Goal: Information Seeking & Learning: Compare options

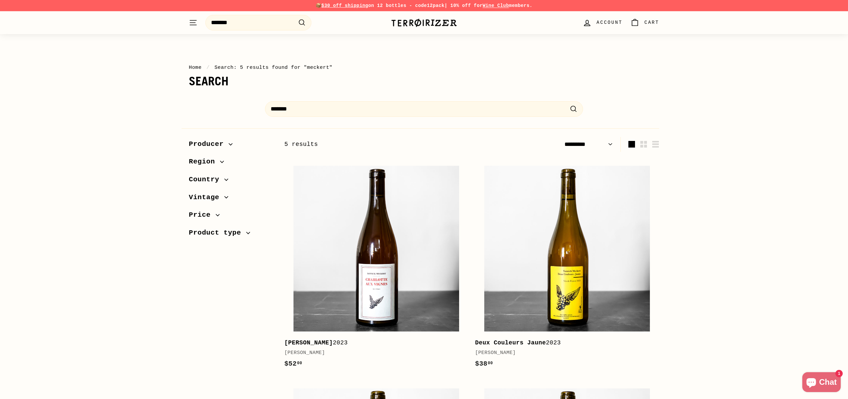
select select "*********"
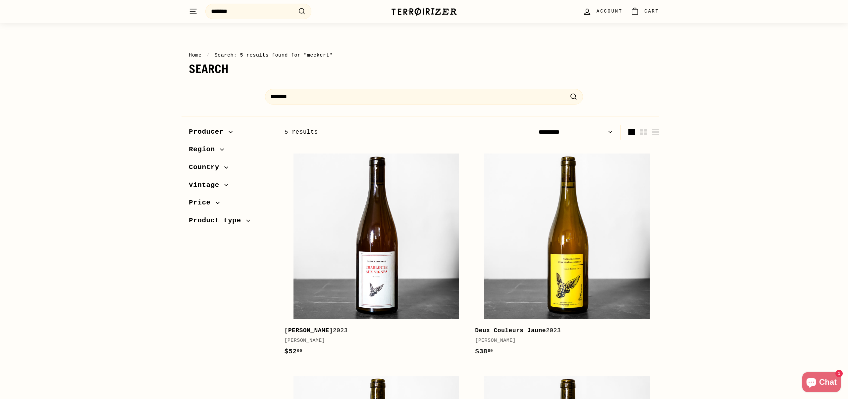
click at [415, 12] on img at bounding box center [424, 11] width 66 height 9
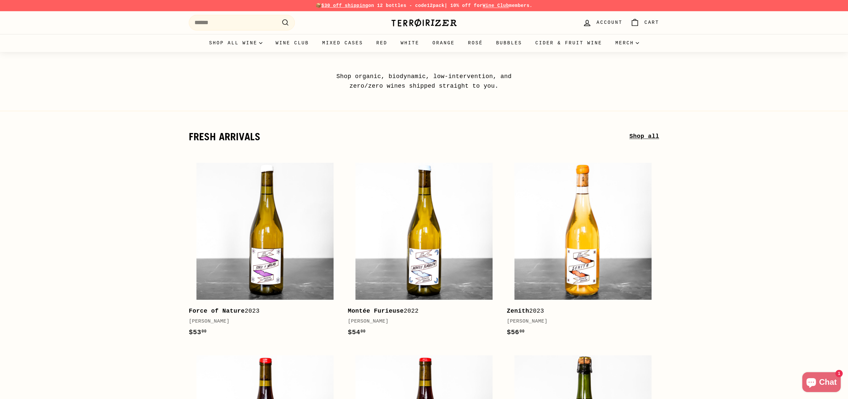
click at [635, 134] on link "Shop all" at bounding box center [644, 137] width 30 height 10
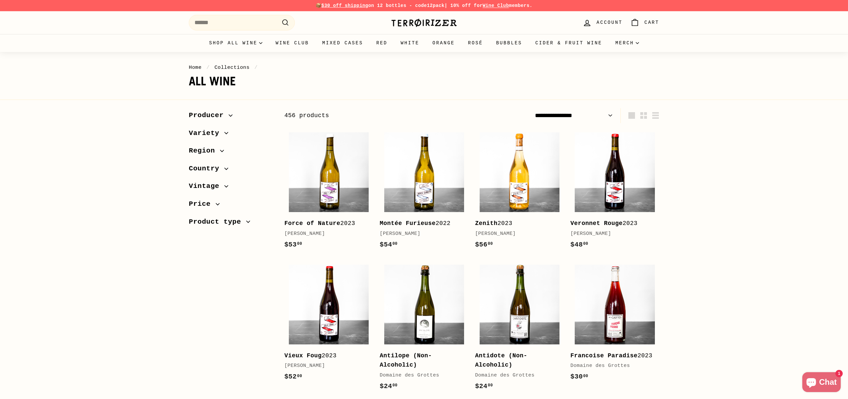
click at [591, 115] on select "**********" at bounding box center [573, 115] width 83 height 15
select select "**********"
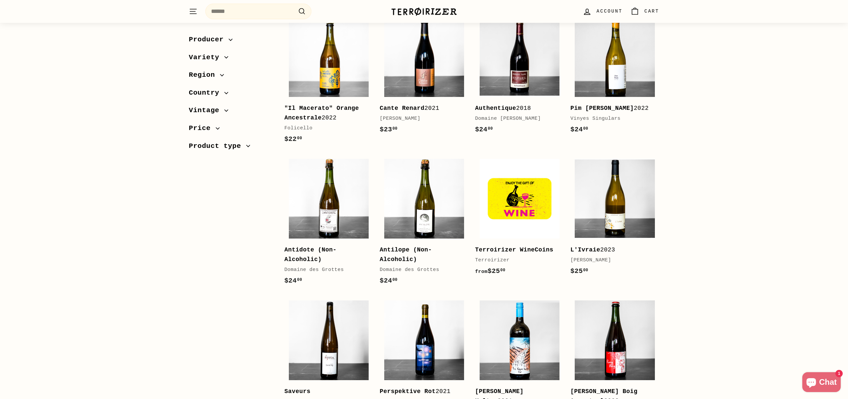
scroll to position [522, 0]
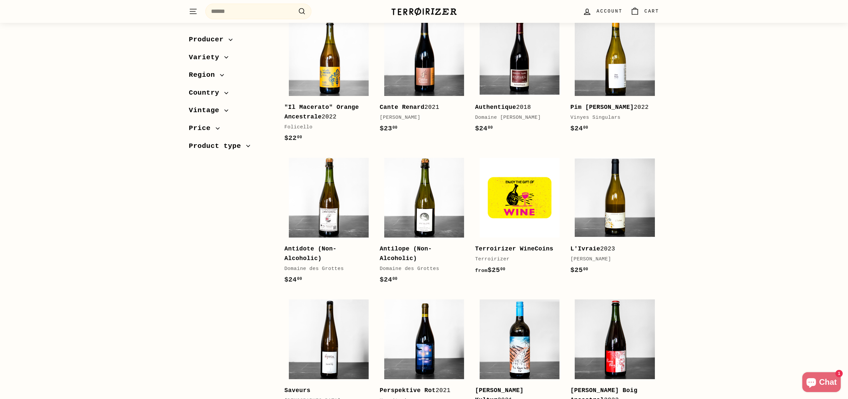
click at [779, 196] on div "Sort Featured Best selling Alphabetically, A-Z Alphabetically, Z-A Price, low t…" at bounding box center [424, 321] width 848 height 1470
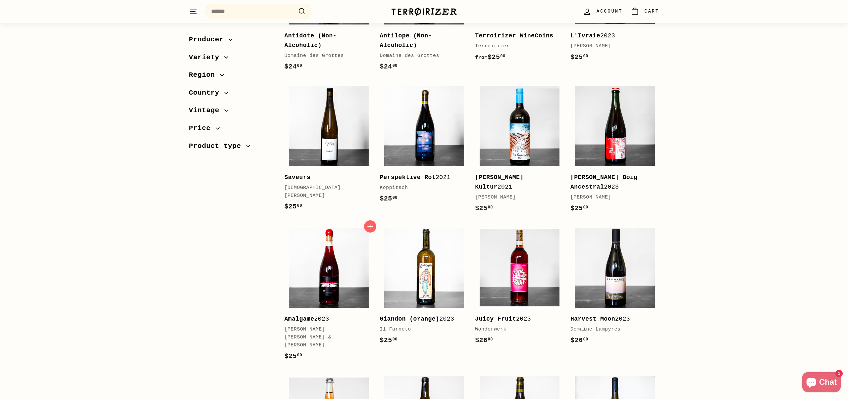
scroll to position [736, 0]
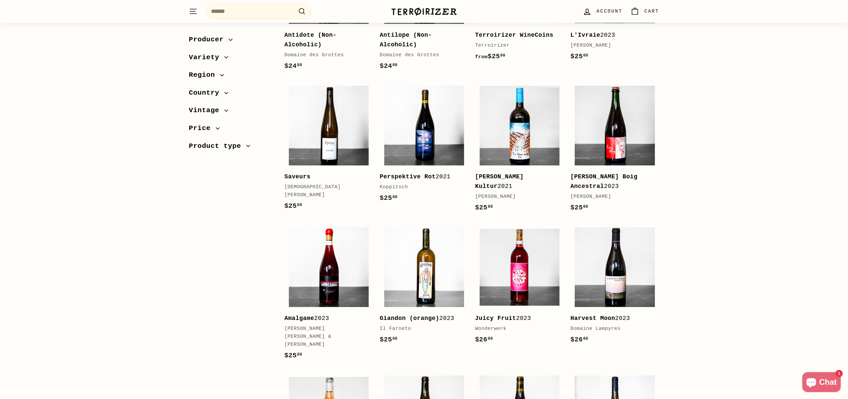
click at [737, 209] on div "Sort Featured Best selling Alphabetically, A-Z Alphabetically, Z-A Price, low t…" at bounding box center [424, 107] width 848 height 1470
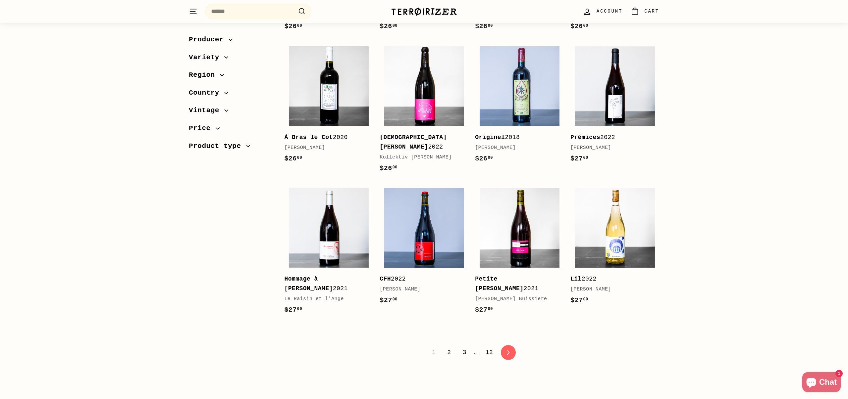
scroll to position [1199, 0]
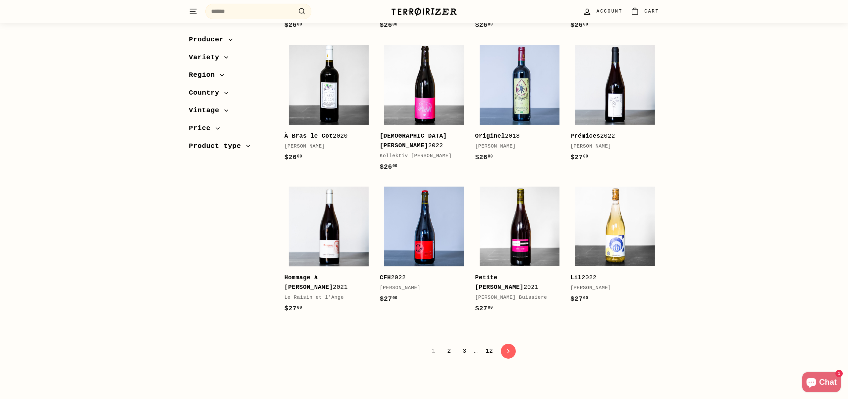
click at [449, 352] on link "2" at bounding box center [449, 351] width 12 height 11
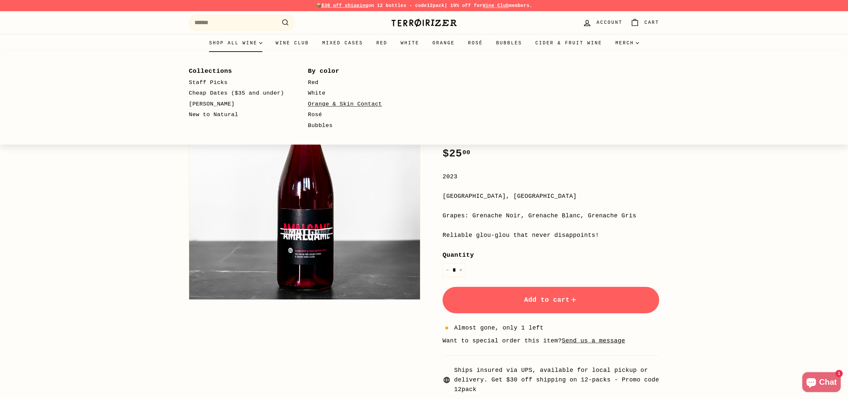
click at [332, 104] on link "Orange & Skin Contact" at bounding box center [358, 104] width 100 height 11
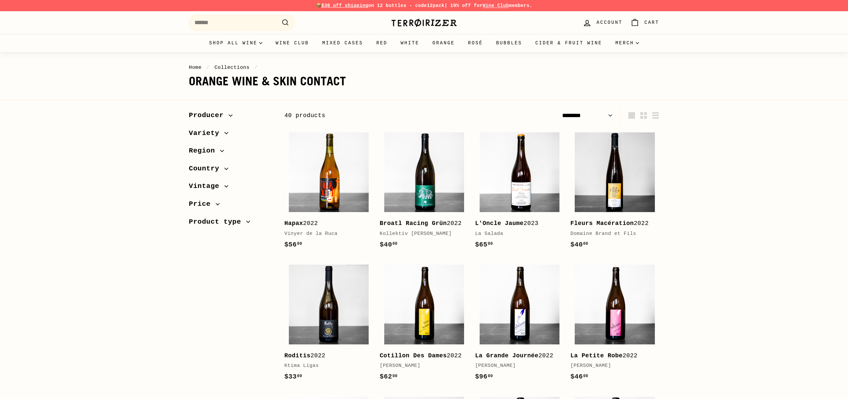
select select "******"
click at [221, 152] on icon "button" at bounding box center [222, 151] width 4 height 4
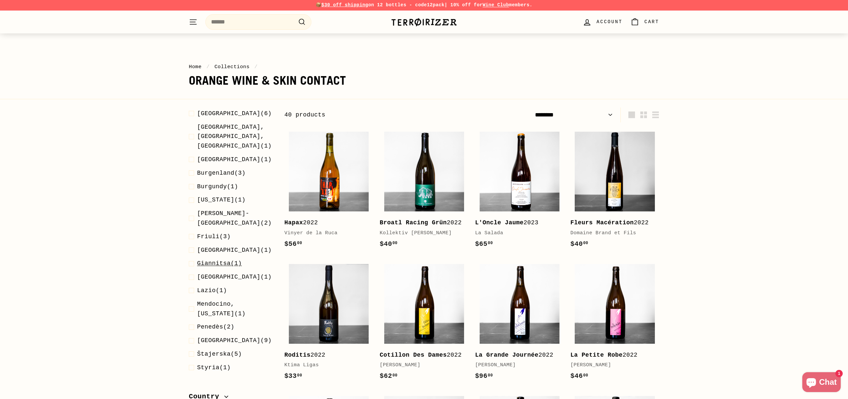
scroll to position [94, 0]
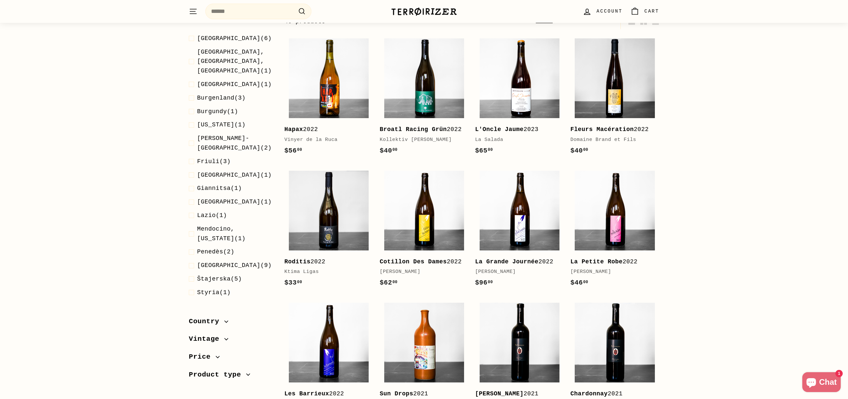
click at [218, 322] on span "Country" at bounding box center [206, 321] width 35 height 11
drag, startPoint x: 213, startPoint y: 338, endPoint x: 221, endPoint y: 339, distance: 8.6
click at [213, 338] on span "[GEOGRAPHIC_DATA]" at bounding box center [228, 337] width 63 height 7
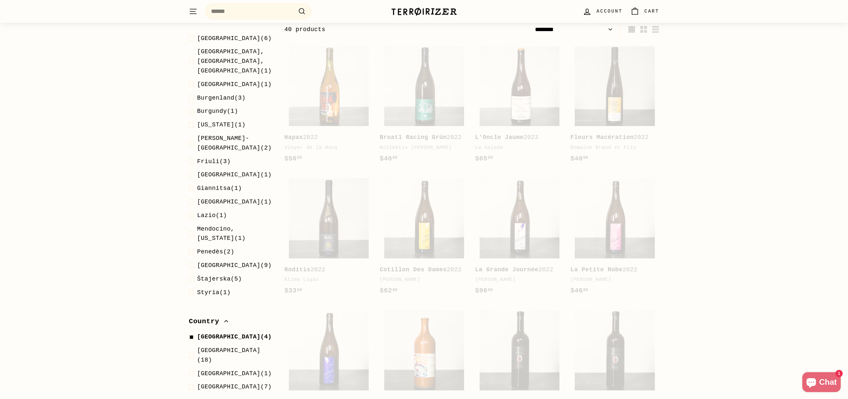
scroll to position [82, 0]
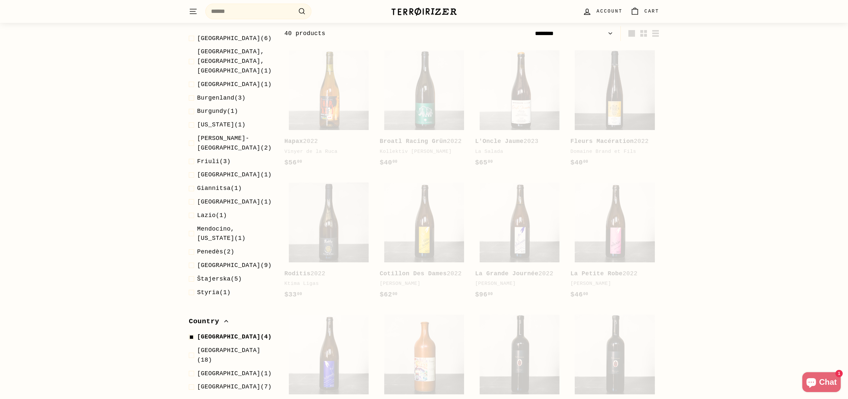
select select "******"
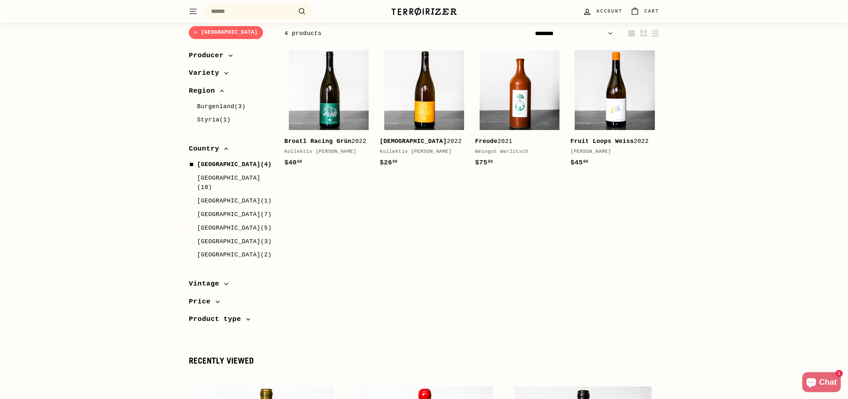
scroll to position [0, 0]
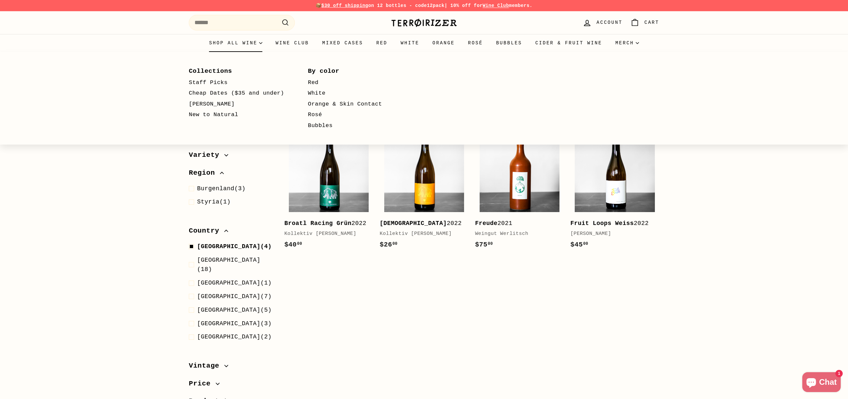
click at [227, 43] on summary "Shop all wine" at bounding box center [235, 43] width 67 height 18
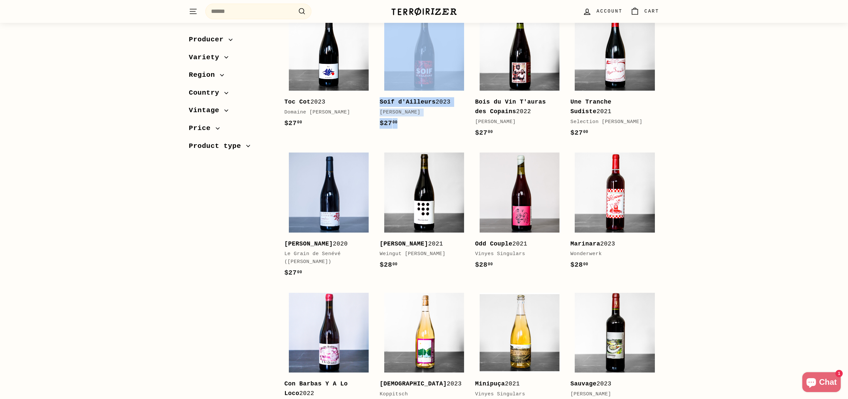
scroll to position [264, 0]
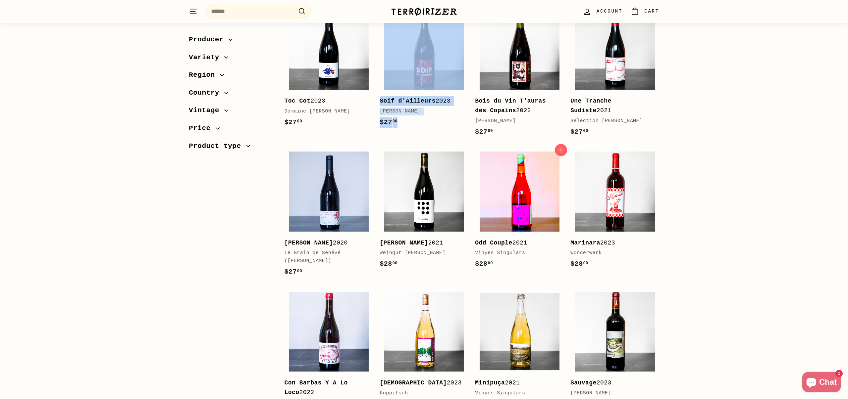
click at [547, 199] on img at bounding box center [519, 192] width 80 height 80
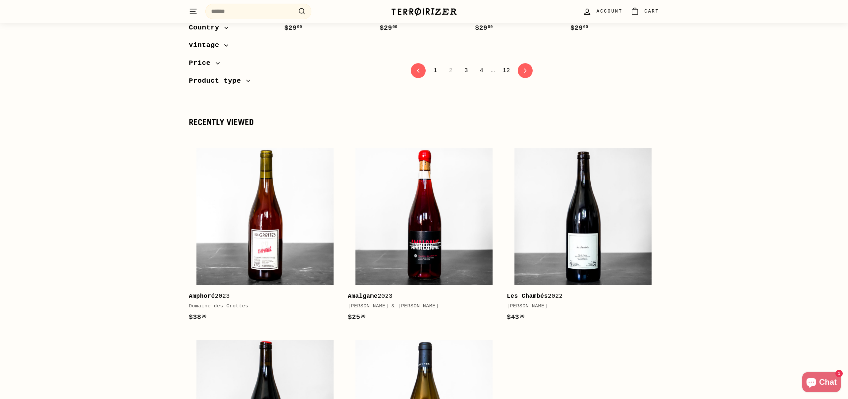
scroll to position [1463, 0]
click at [434, 64] on link "1" at bounding box center [435, 69] width 12 height 11
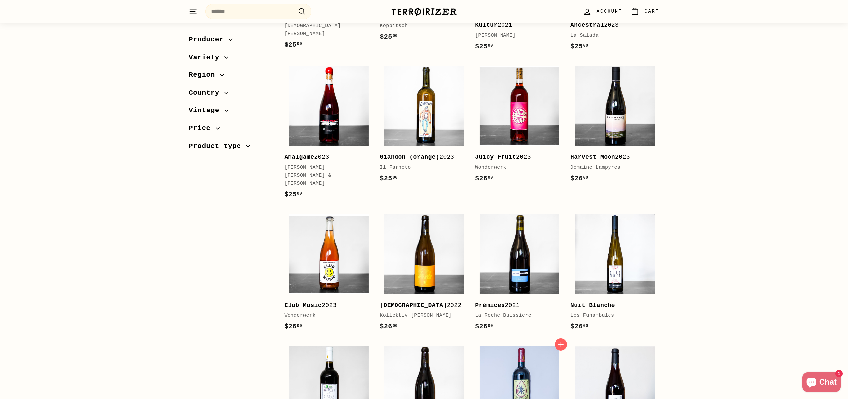
scroll to position [1191, 0]
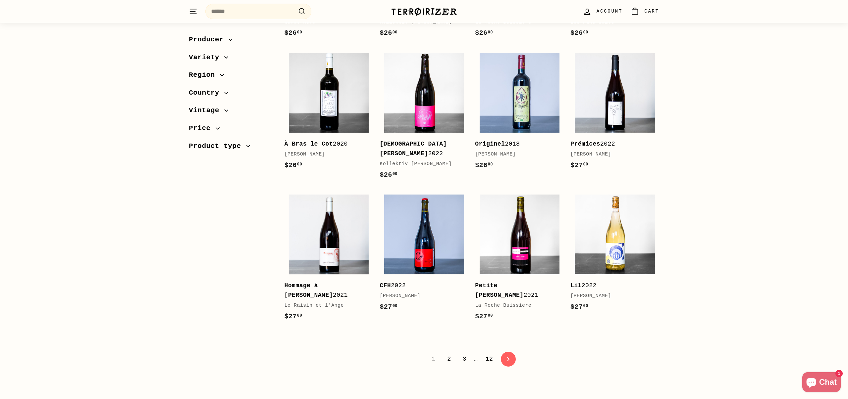
click at [464, 360] on link "3" at bounding box center [465, 359] width 12 height 11
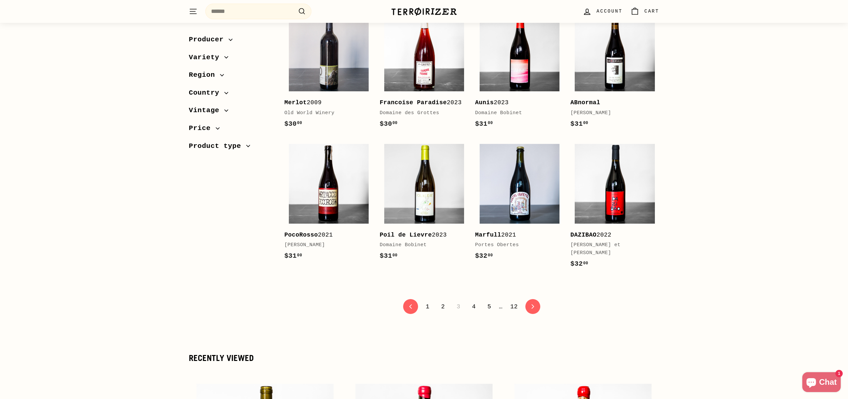
scroll to position [1262, 0]
click at [489, 301] on link "5" at bounding box center [489, 306] width 12 height 11
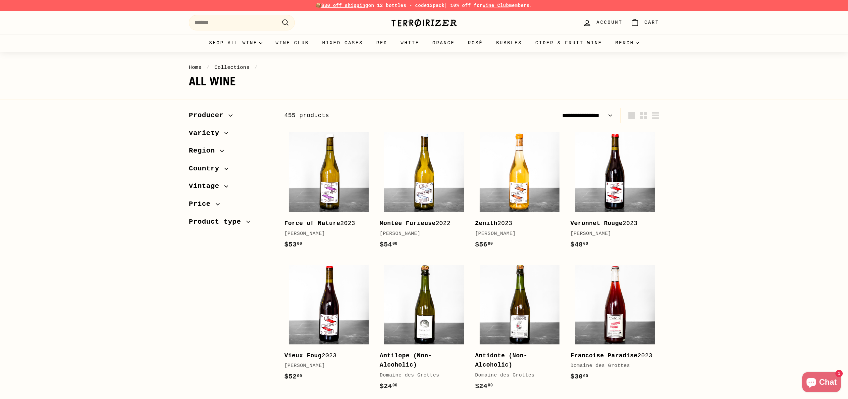
select select "**********"
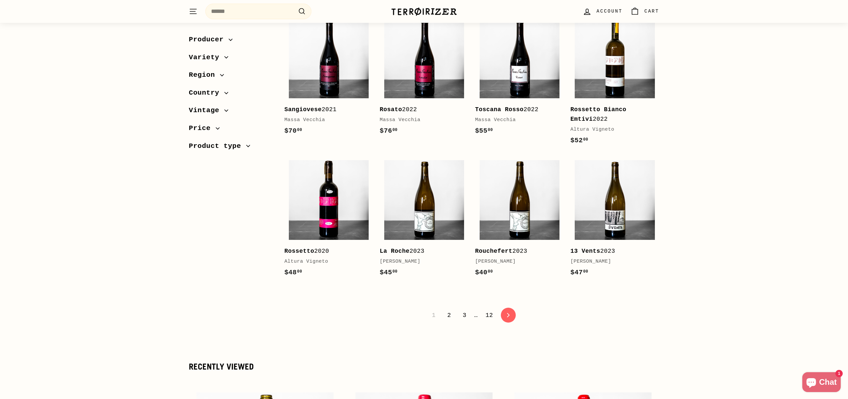
scroll to position [1199, 0]
click at [449, 320] on link "2" at bounding box center [449, 315] width 12 height 11
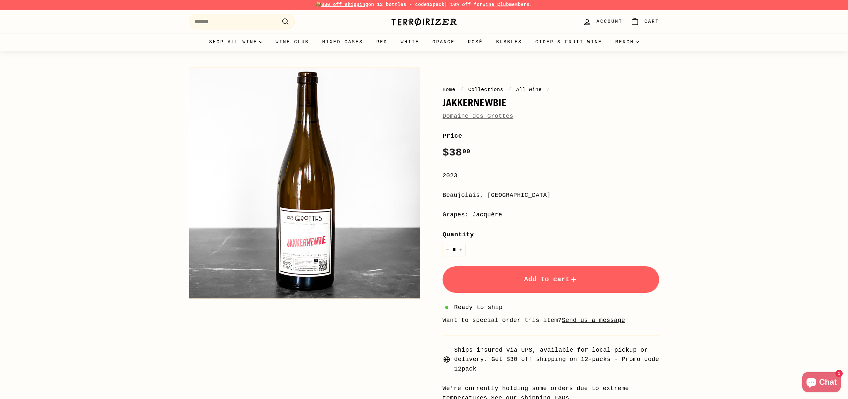
scroll to position [2, 0]
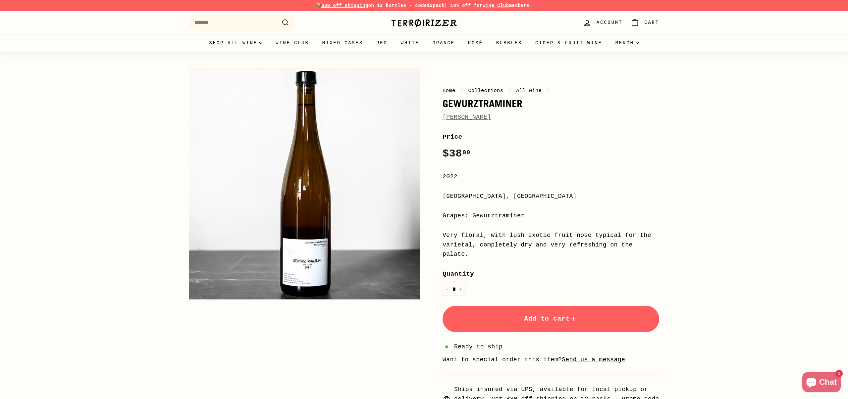
click at [482, 119] on link "[PERSON_NAME]" at bounding box center [466, 117] width 48 height 7
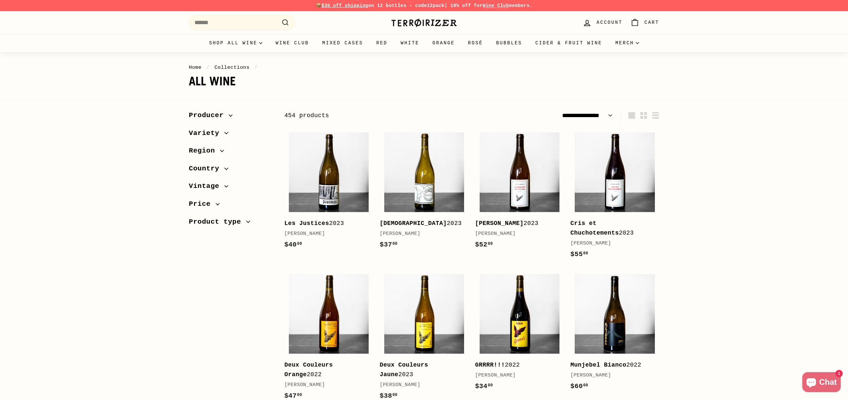
select select "**********"
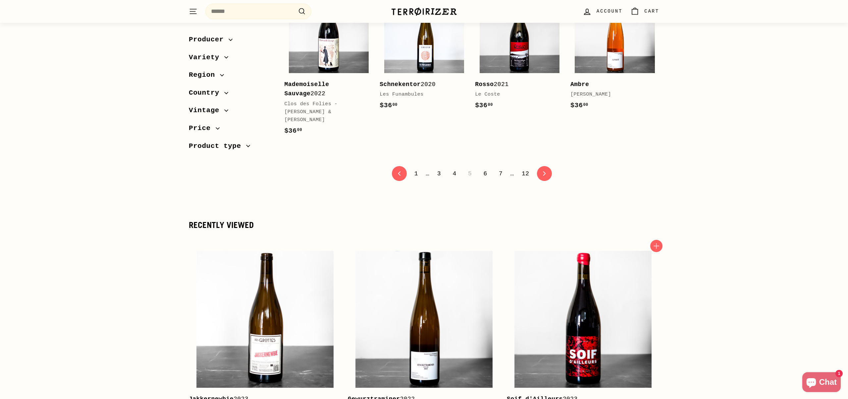
scroll to position [1337, 0]
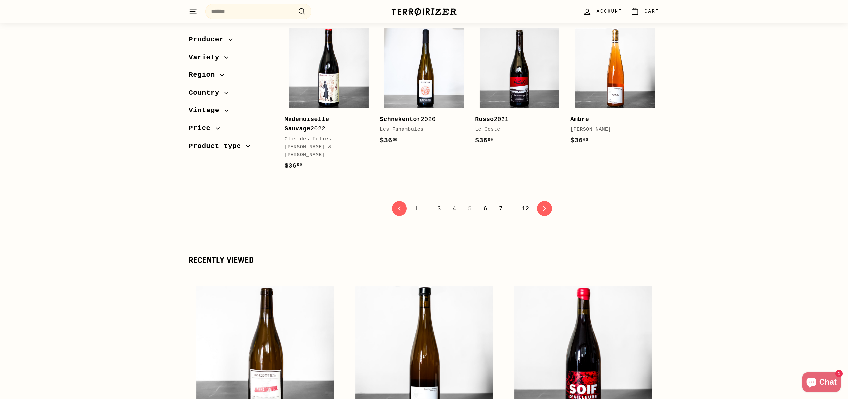
click at [499, 203] on link "7" at bounding box center [501, 208] width 12 height 11
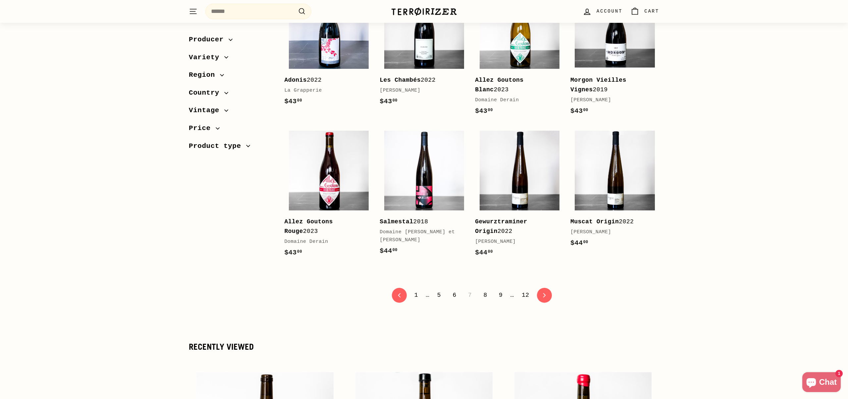
scroll to position [1278, 0]
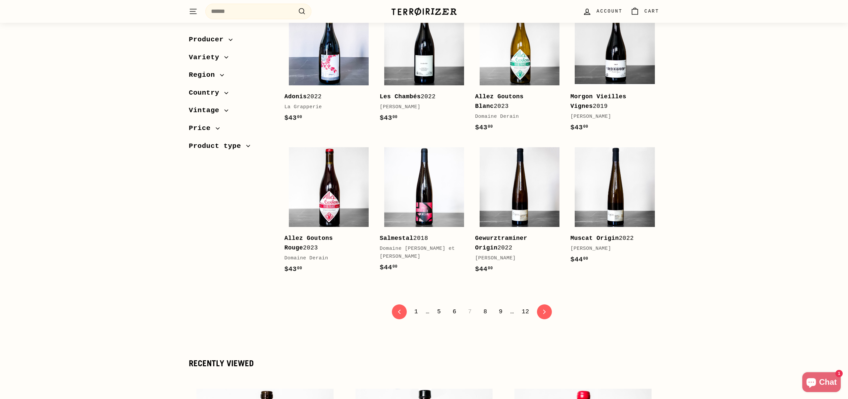
click at [486, 318] on link "8" at bounding box center [485, 311] width 12 height 11
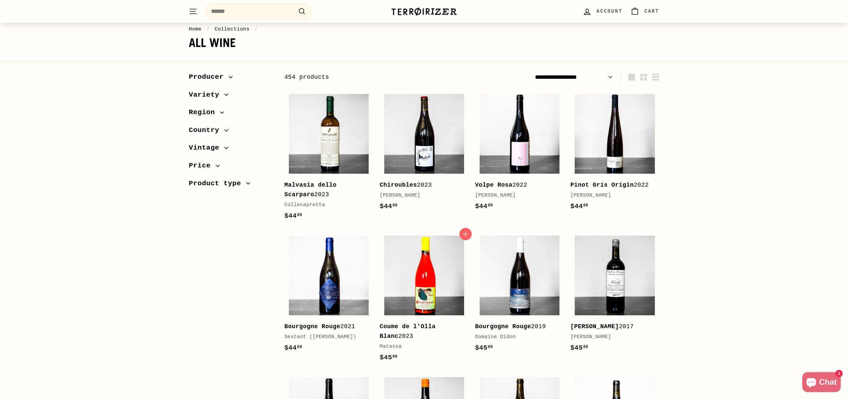
scroll to position [44, 0]
